Goal: Task Accomplishment & Management: Complete application form

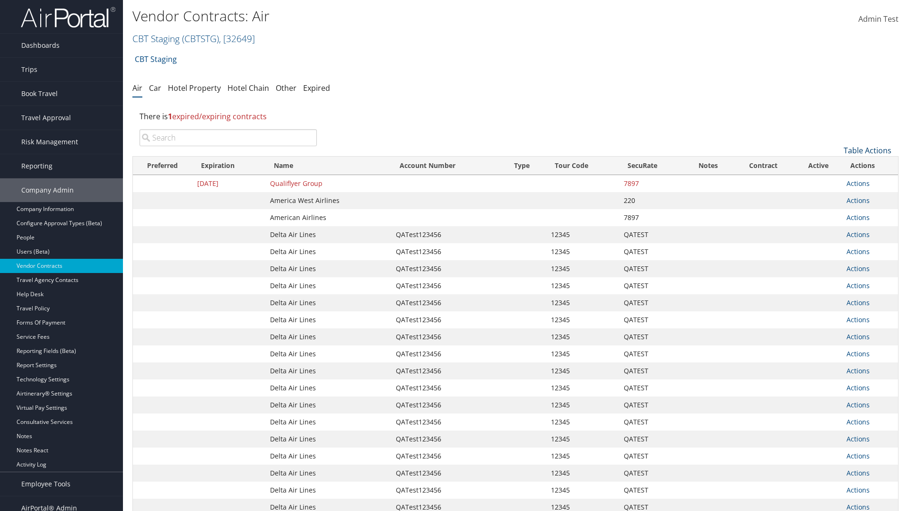
click at [868, 150] on link "Table Actions" at bounding box center [868, 150] width 48 height 10
click at [836, 165] on link "Create New Contract" at bounding box center [836, 165] width 124 height 16
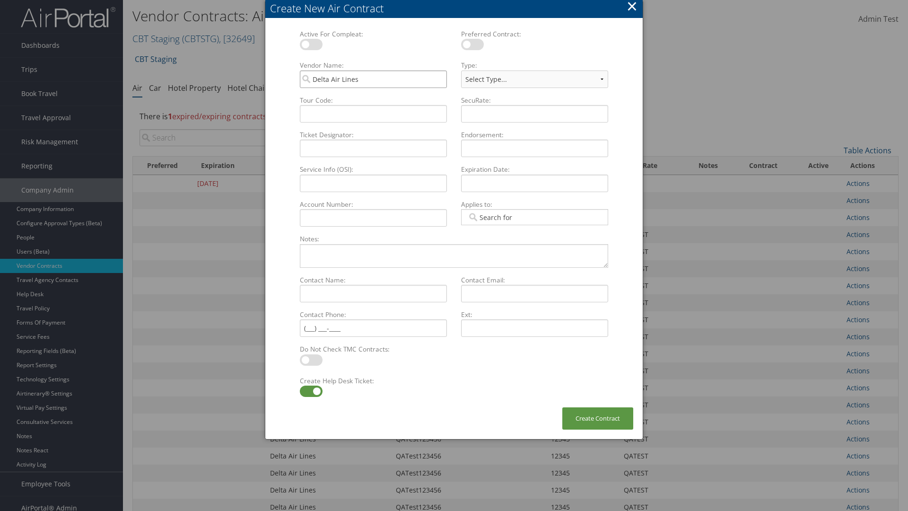
type input "Delta Air Lines"
type input "QATest123456"
select select "[object Object]"
type input "QATest123456"
type input "12345"
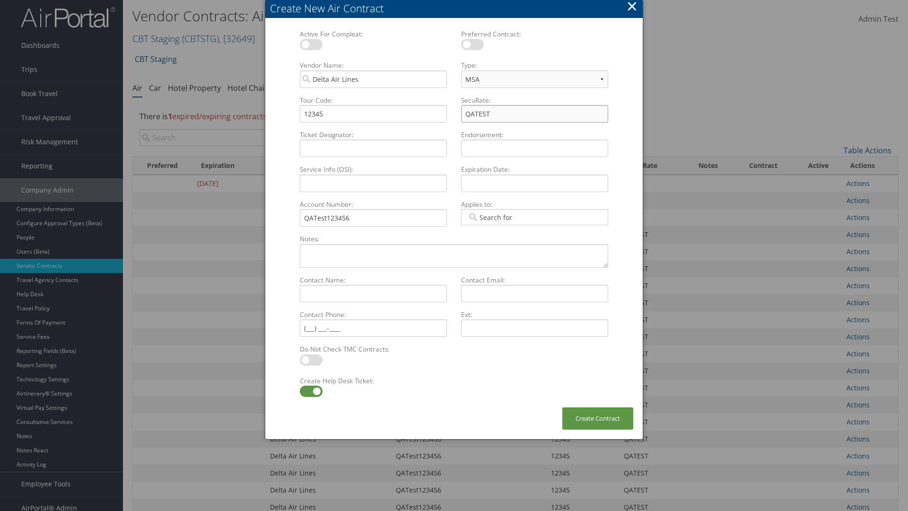
type input "QATEST"
click at [311, 391] on label at bounding box center [311, 391] width 23 height 11
click at [311, 391] on input "checkbox" at bounding box center [308, 393] width 6 height 6
checkbox input "false"
click at [598, 418] on button "Create Contract" at bounding box center [598, 418] width 71 height 22
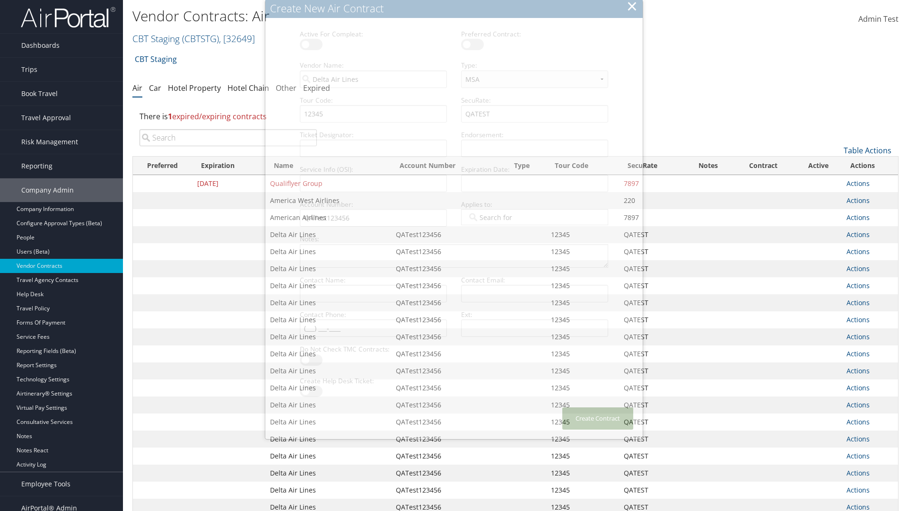
scroll to position [106, 0]
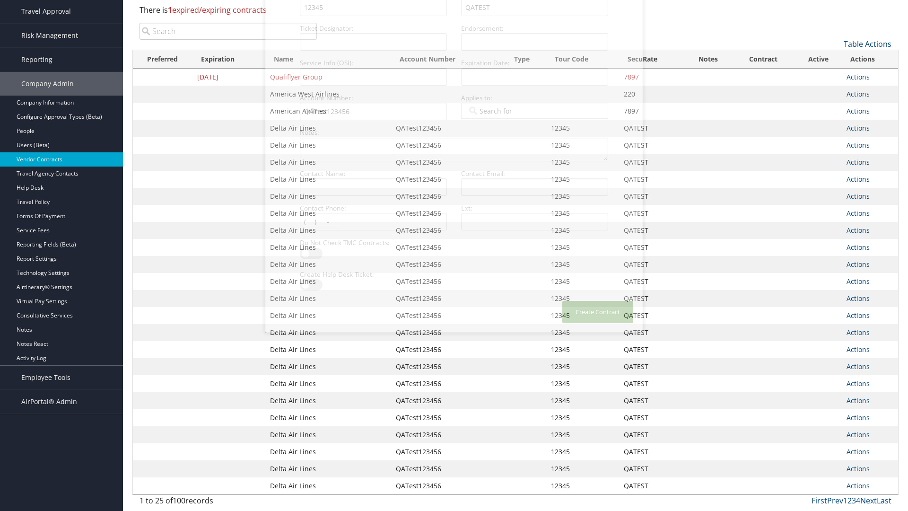
click at [228, 31] on input "search" at bounding box center [228, 31] width 177 height 17
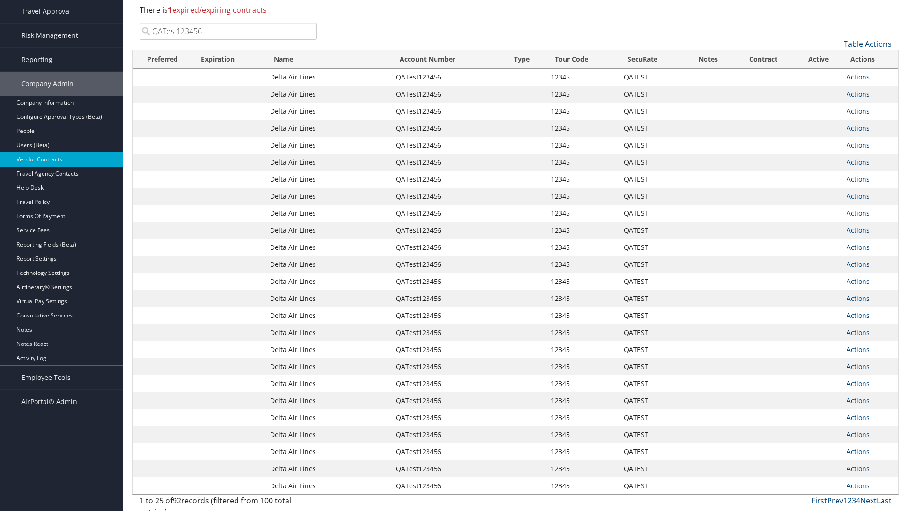
type input "QATest123456"
click at [858, 77] on link "Actions" at bounding box center [858, 76] width 23 height 9
click at [874, 123] on link "Delete" at bounding box center [874, 123] width 54 height 16
